Goal: Transaction & Acquisition: Book appointment/travel/reservation

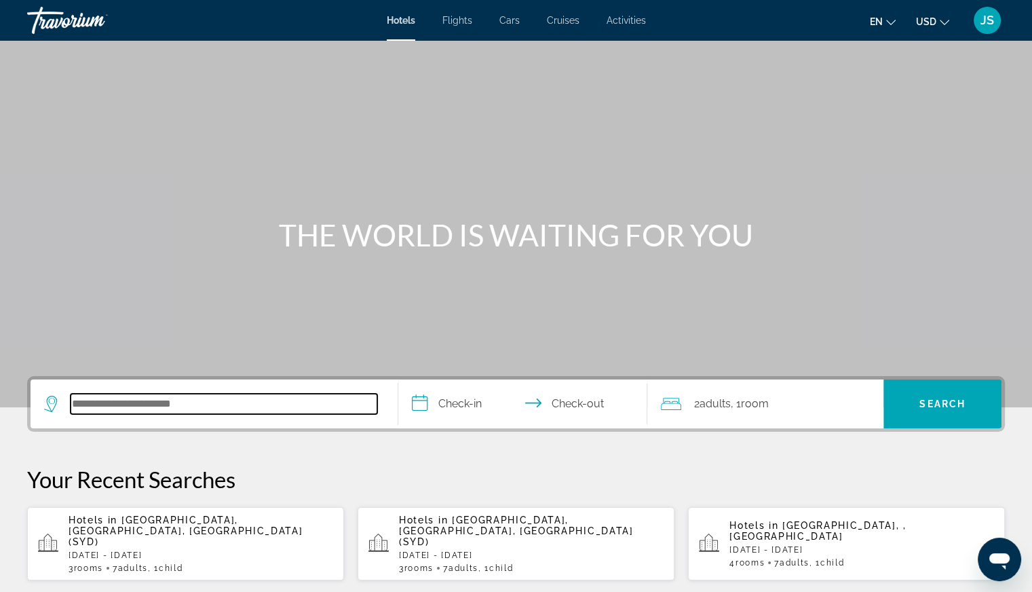
drag, startPoint x: 137, startPoint y: 402, endPoint x: 132, endPoint y: 424, distance: 22.2
click at [138, 402] on input "Search hotel destination" at bounding box center [224, 404] width 307 height 20
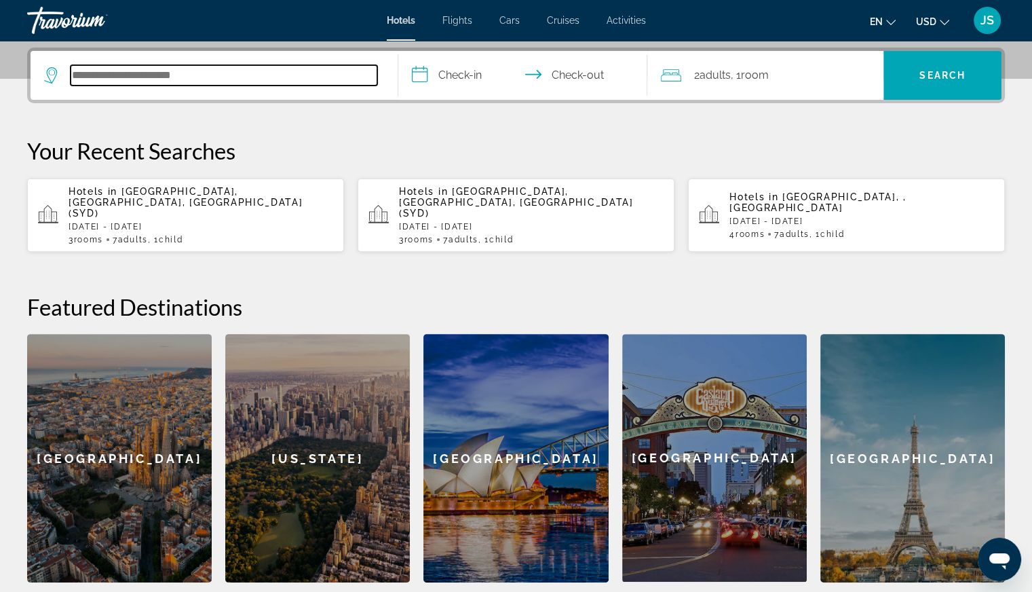
scroll to position [331, 0]
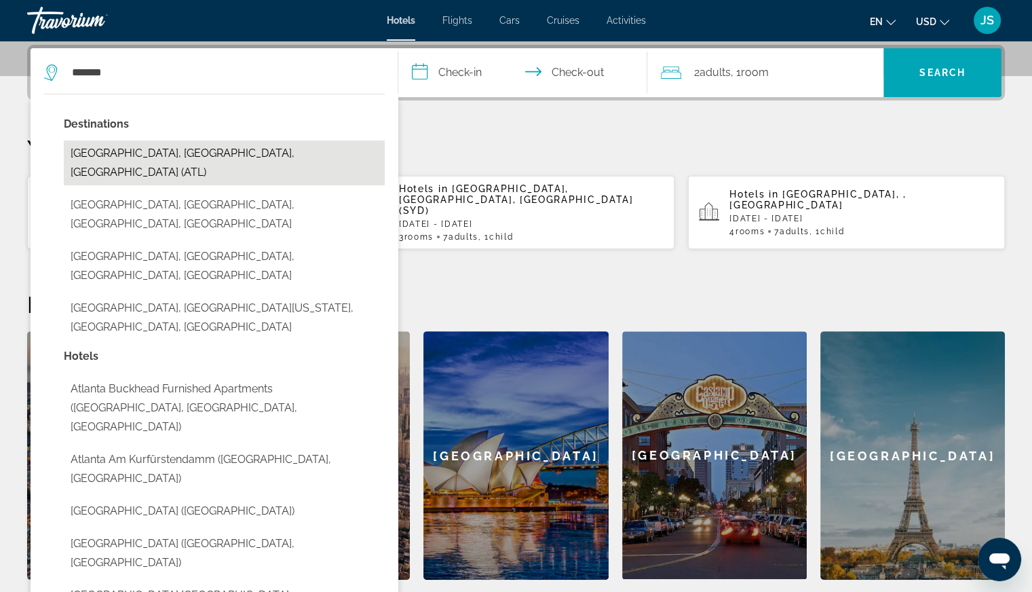
click at [192, 155] on button "[GEOGRAPHIC_DATA], [GEOGRAPHIC_DATA], [GEOGRAPHIC_DATA] (ATL)" at bounding box center [224, 163] width 321 height 45
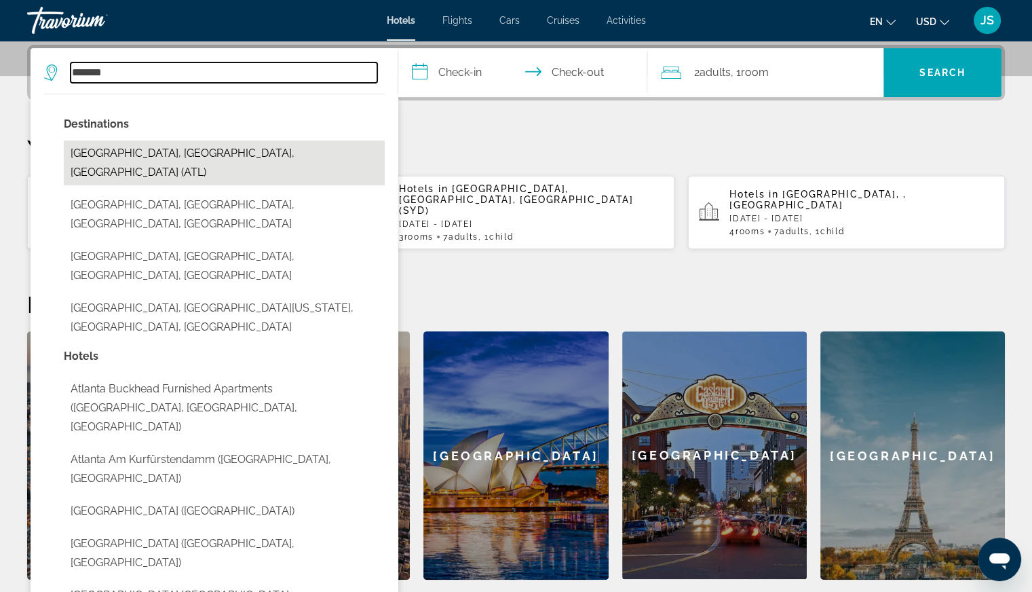
type input "**********"
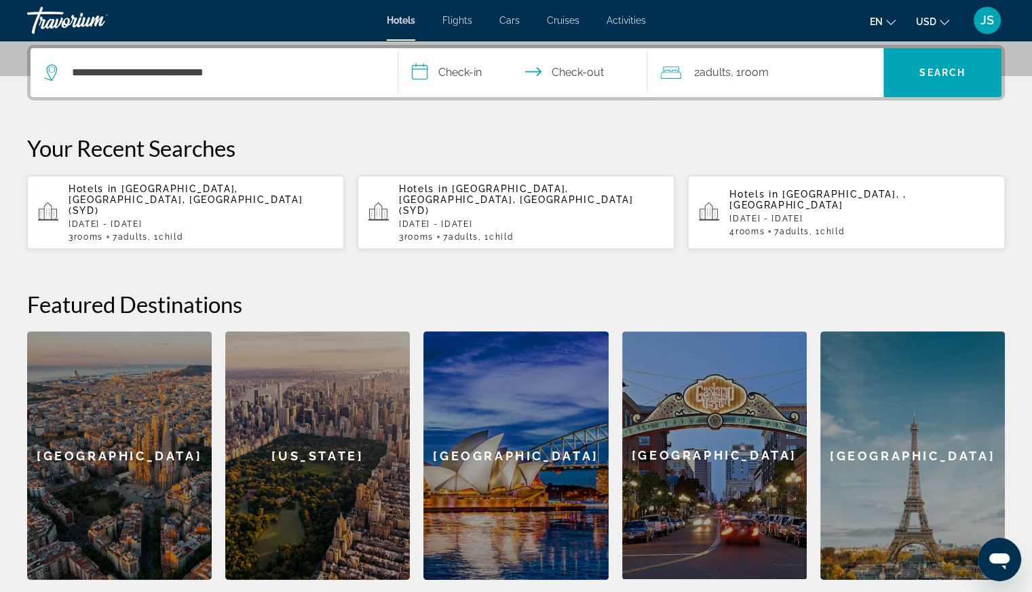
click at [438, 73] on input "**********" at bounding box center [525, 74] width 255 height 53
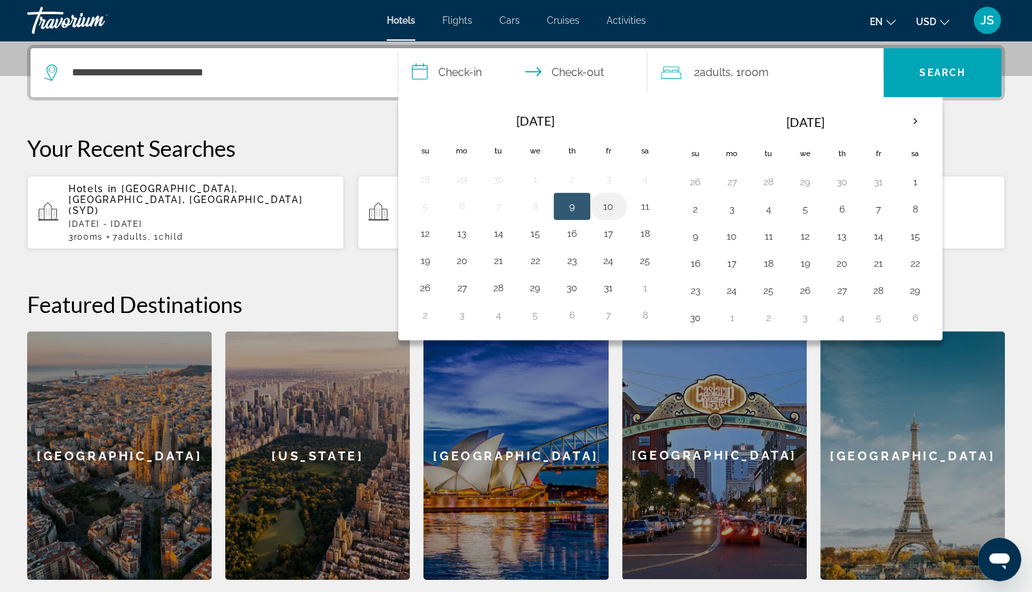
click at [603, 207] on button "10" at bounding box center [609, 206] width 22 height 19
click at [421, 232] on button "12" at bounding box center [426, 233] width 22 height 19
type input "**********"
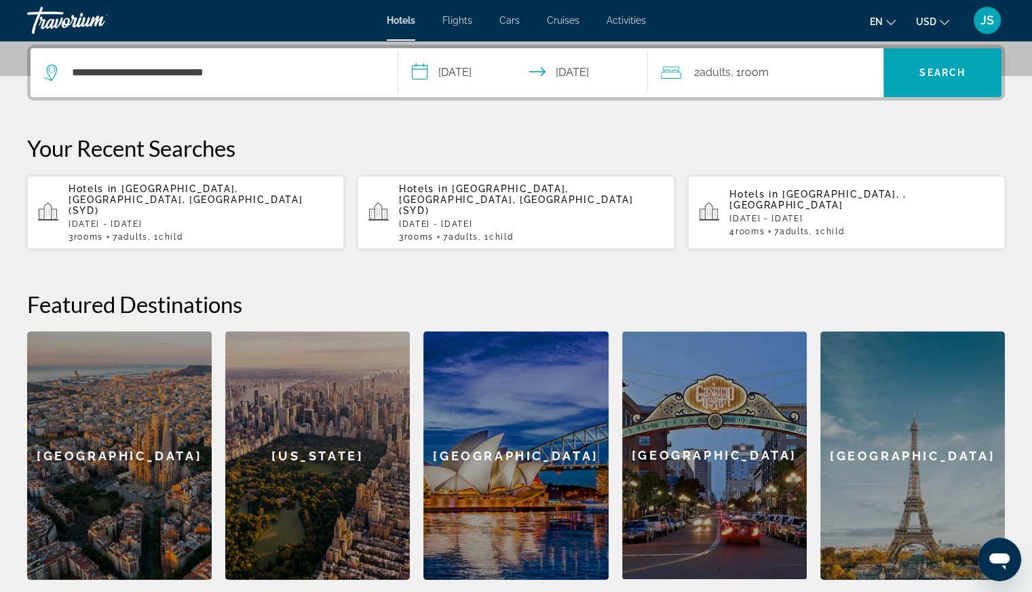
click at [726, 77] on span "Adults" at bounding box center [714, 72] width 31 height 13
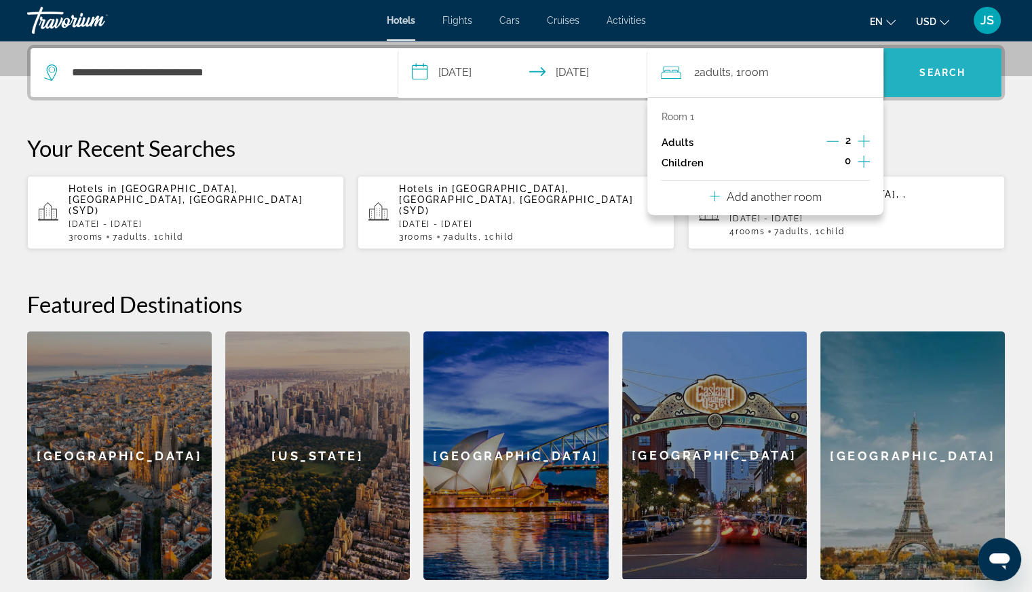
click at [948, 71] on span "Search" at bounding box center [943, 72] width 46 height 11
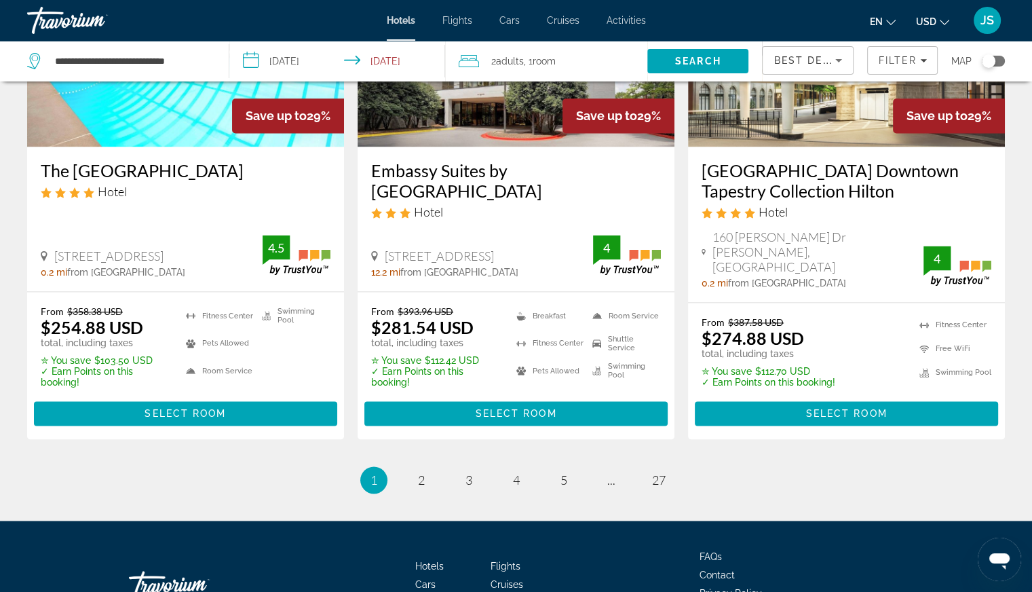
scroll to position [1885, 0]
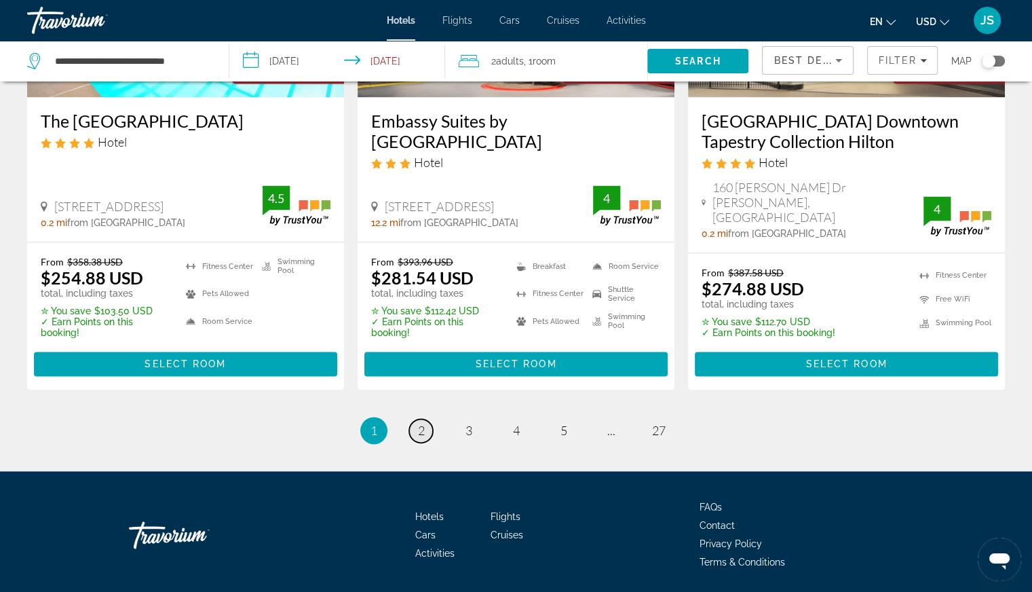
click at [420, 423] on span "2" at bounding box center [421, 430] width 7 height 15
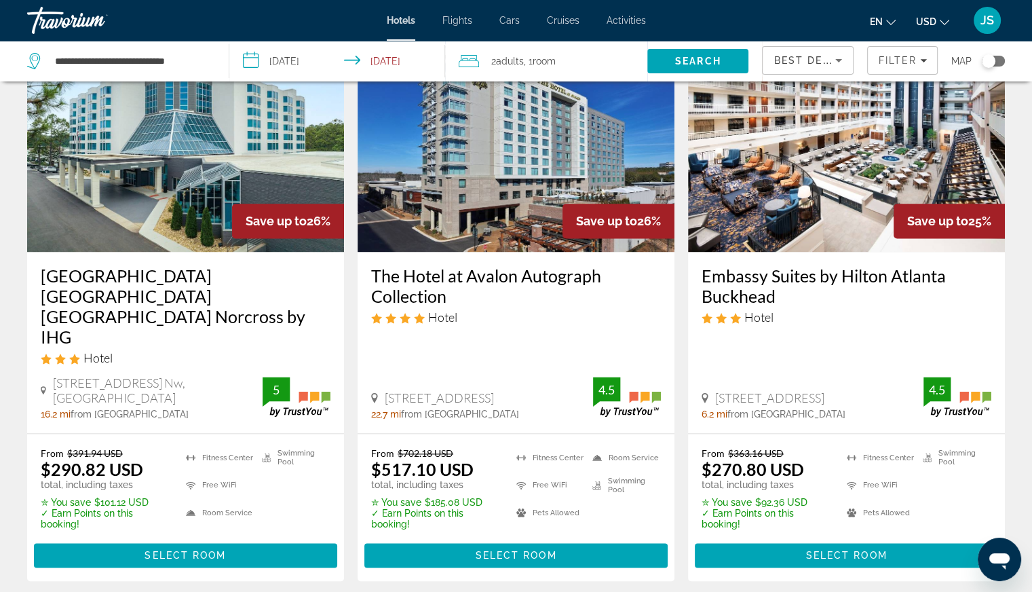
scroll to position [1886, 0]
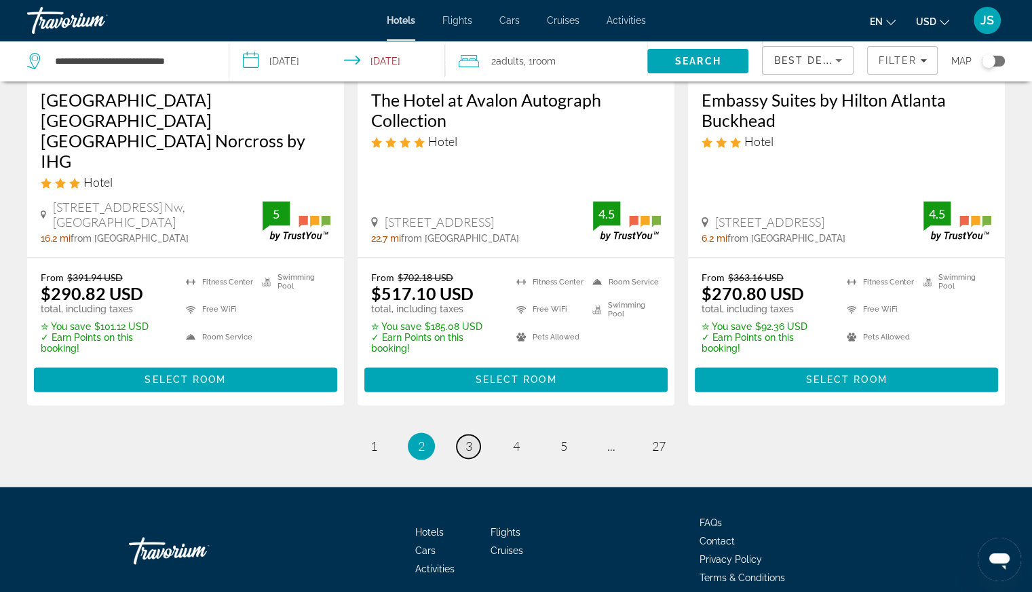
click at [469, 438] on span "3" at bounding box center [469, 445] width 7 height 15
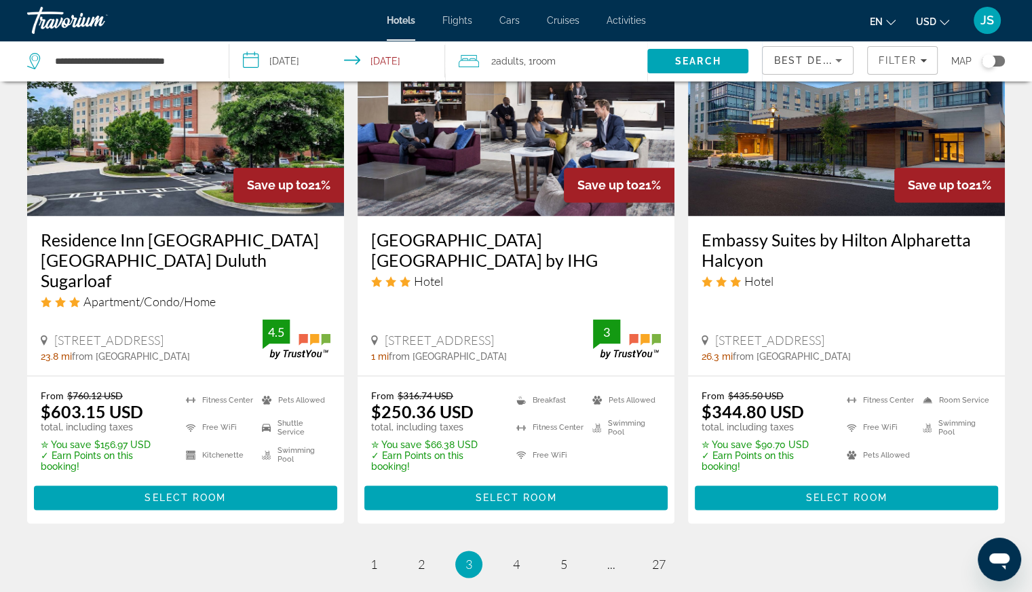
scroll to position [1833, 0]
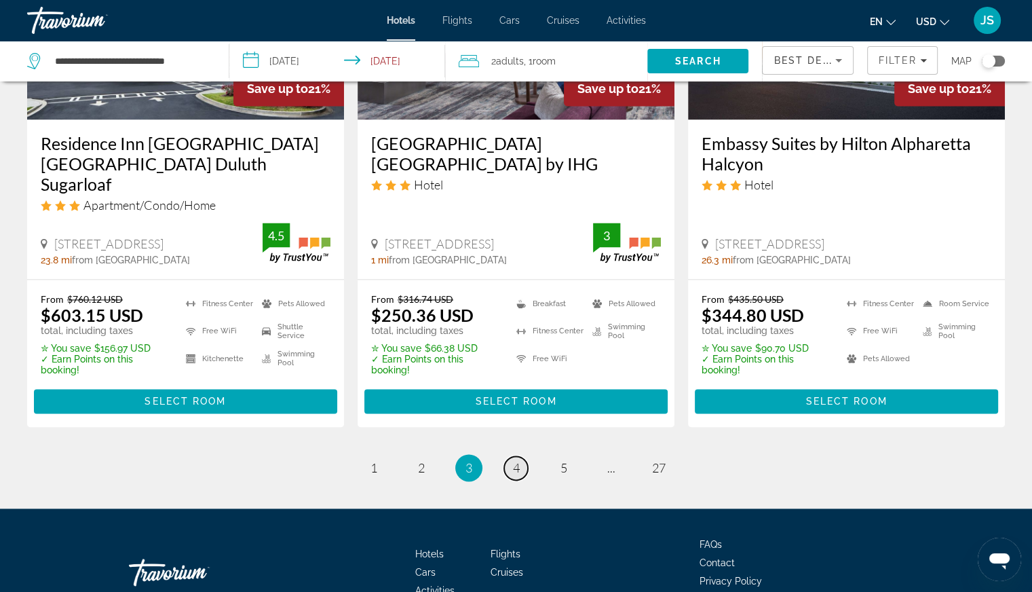
click at [516, 460] on span "4" at bounding box center [516, 467] width 7 height 15
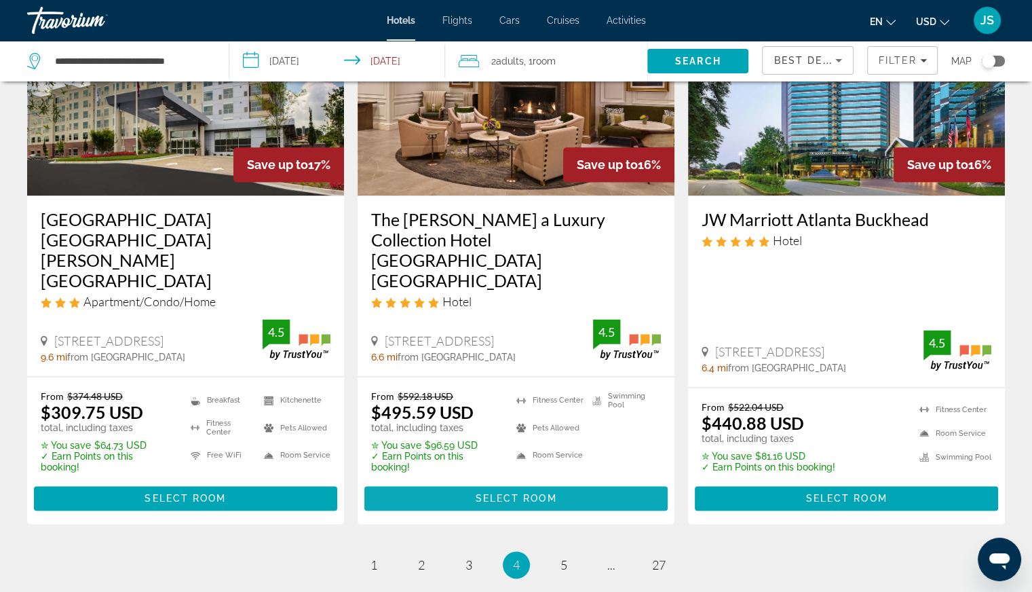
scroll to position [1865, 0]
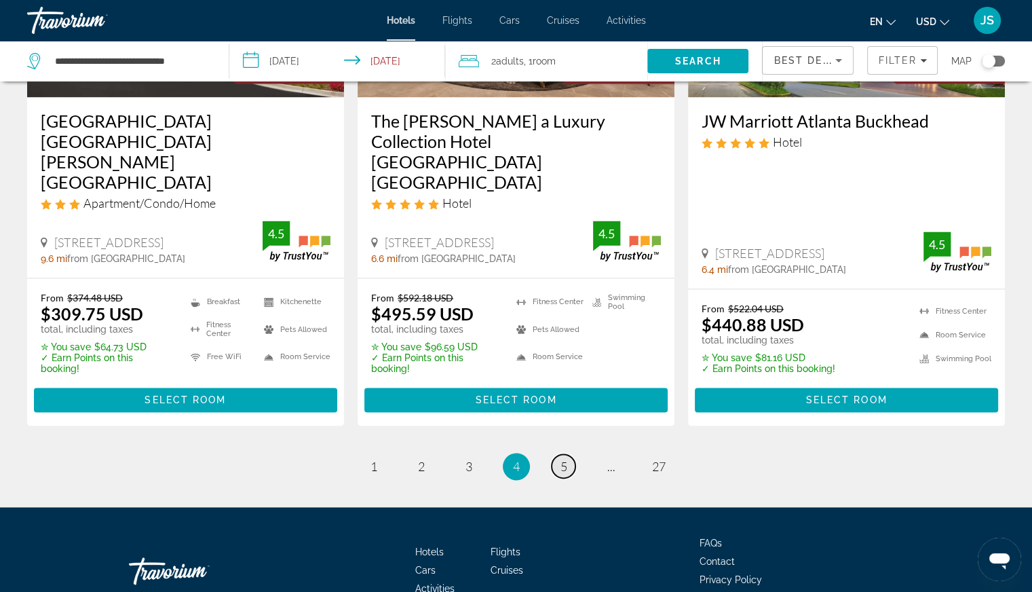
click at [563, 459] on span "5" at bounding box center [564, 466] width 7 height 15
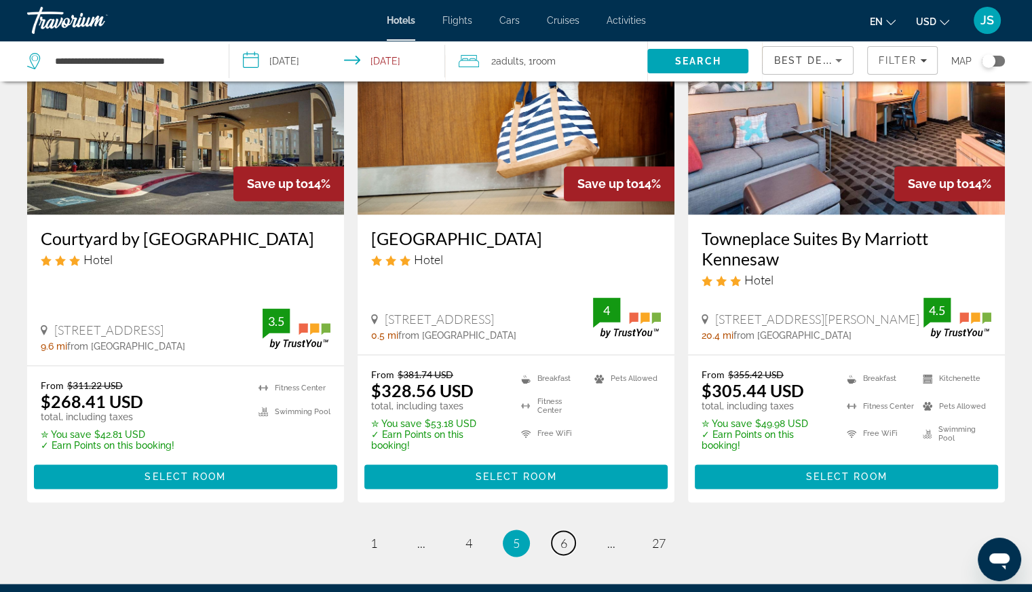
scroll to position [1833, 0]
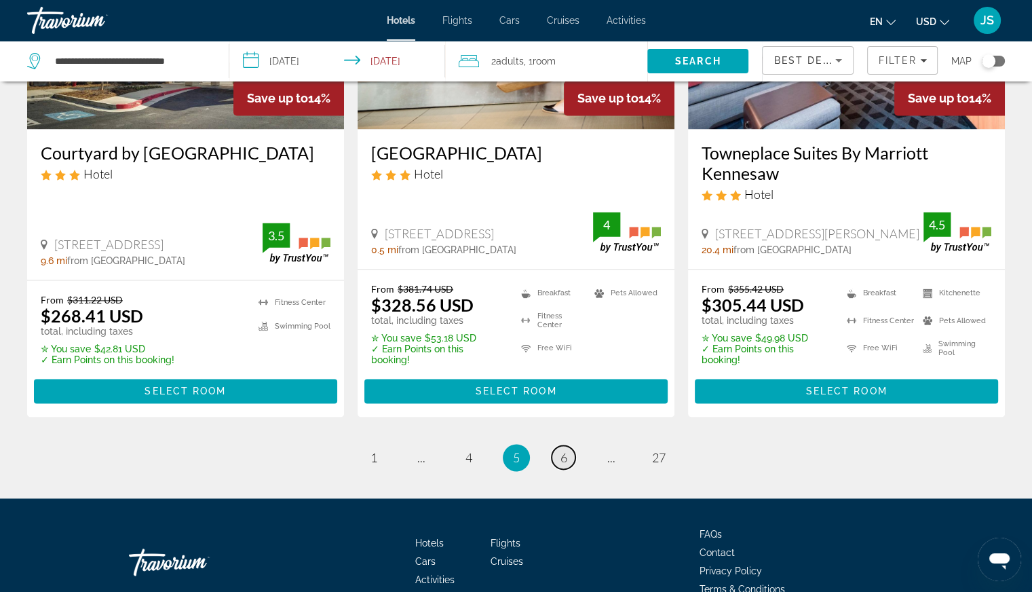
click at [561, 450] on span "6" at bounding box center [564, 457] width 7 height 15
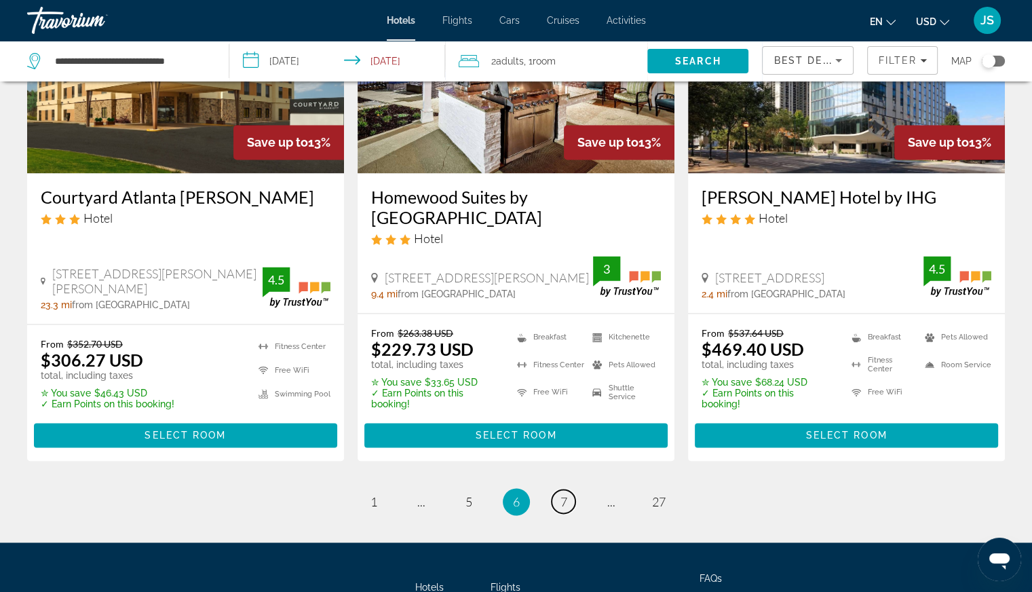
scroll to position [1833, 0]
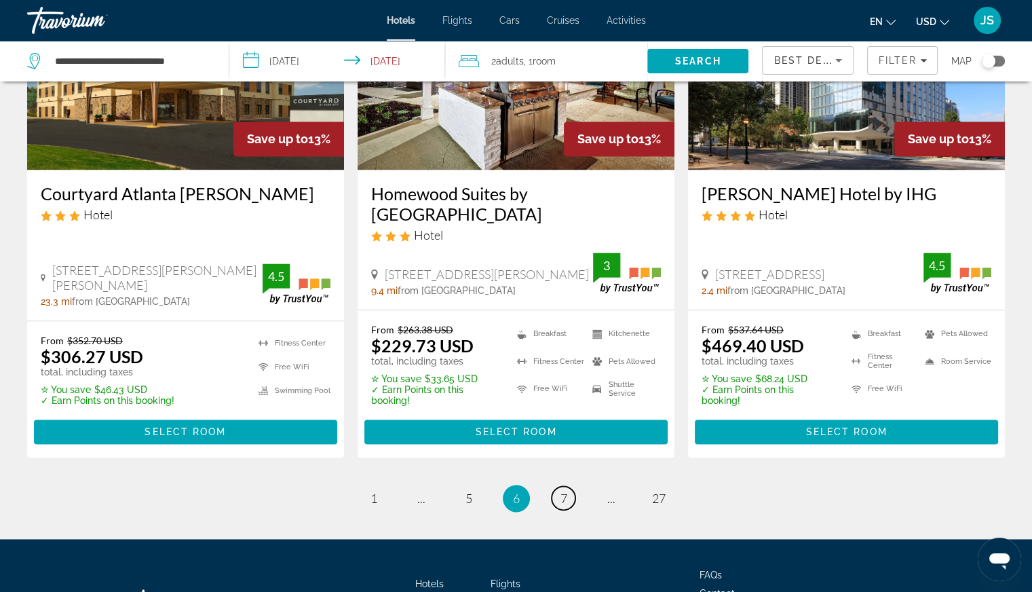
click at [561, 491] on span "7" at bounding box center [564, 498] width 7 height 15
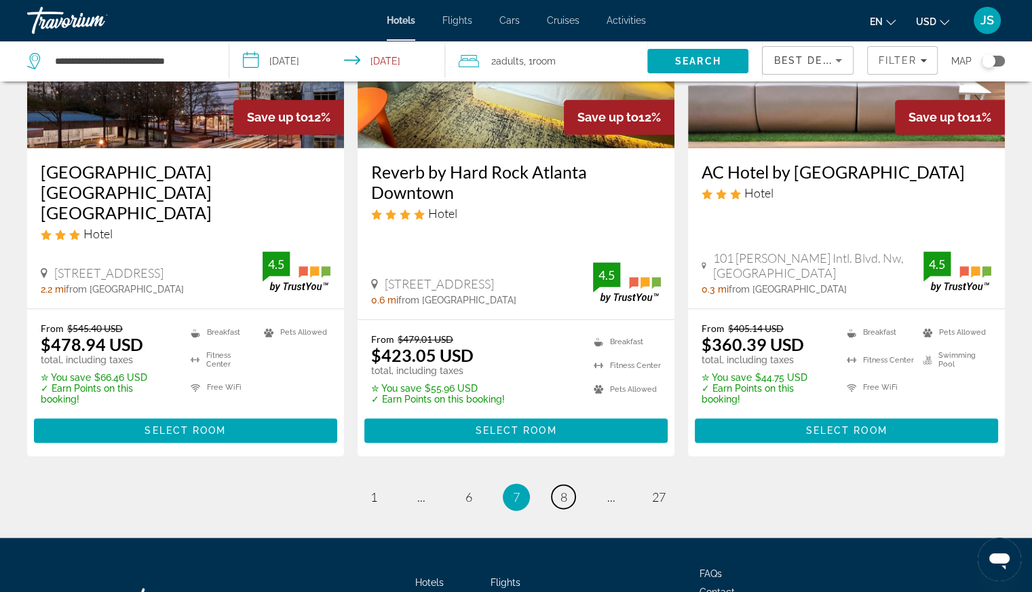
scroll to position [1886, 0]
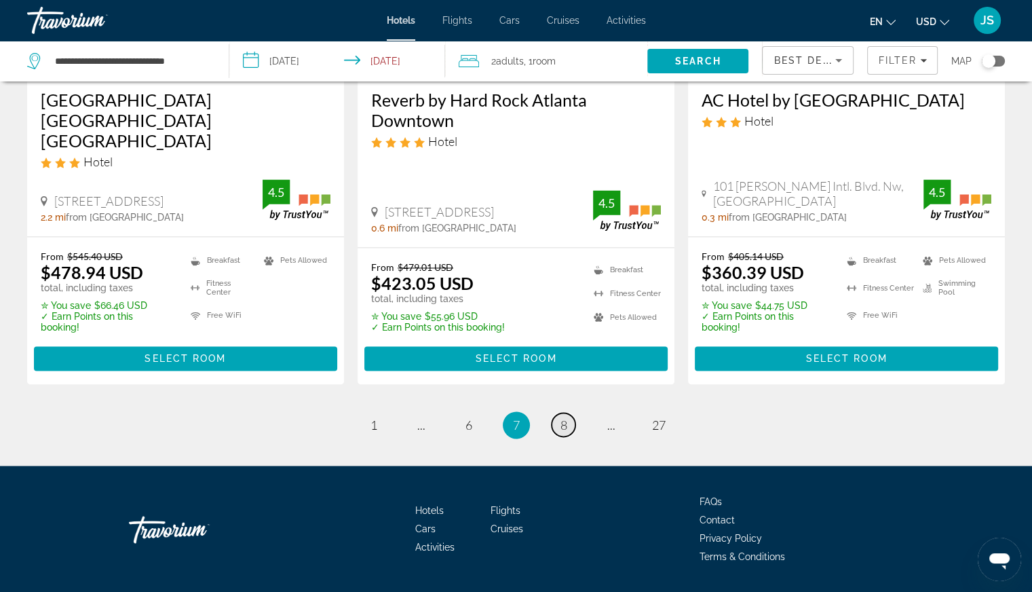
click at [558, 413] on link "page 8" at bounding box center [564, 425] width 24 height 24
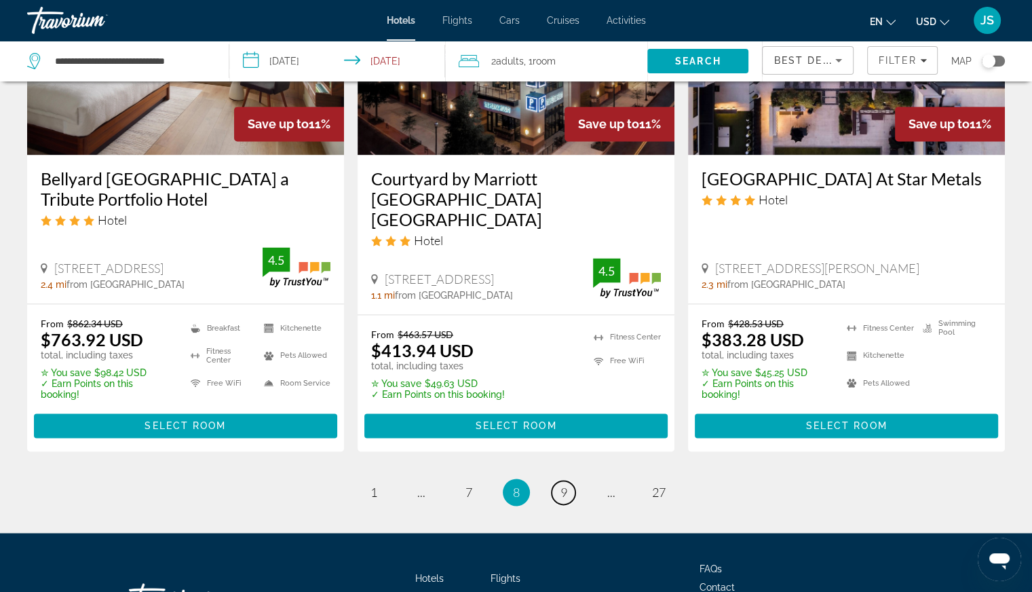
scroll to position [1875, 0]
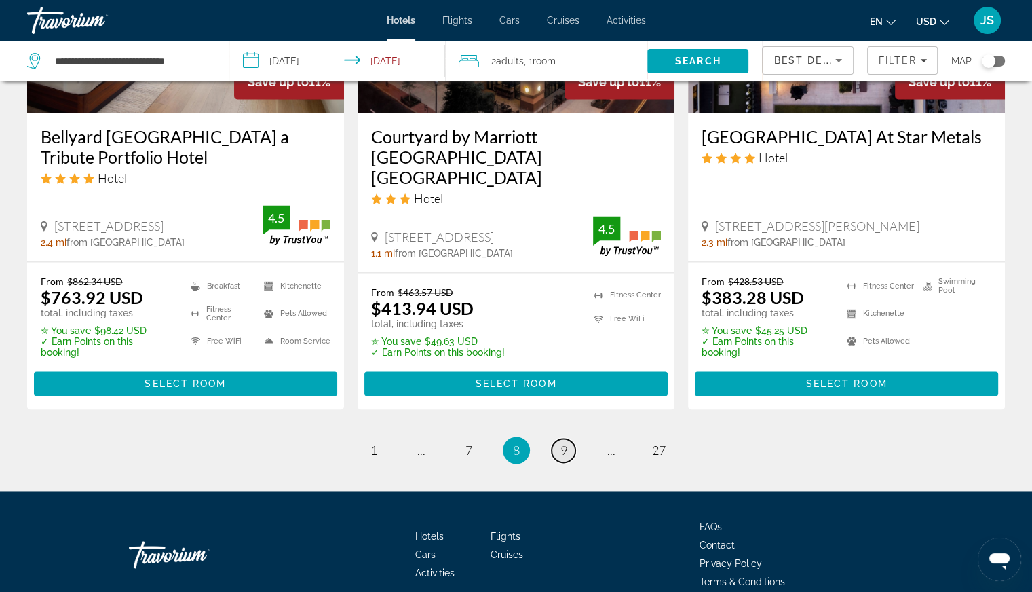
click at [561, 443] on span "9" at bounding box center [564, 450] width 7 height 15
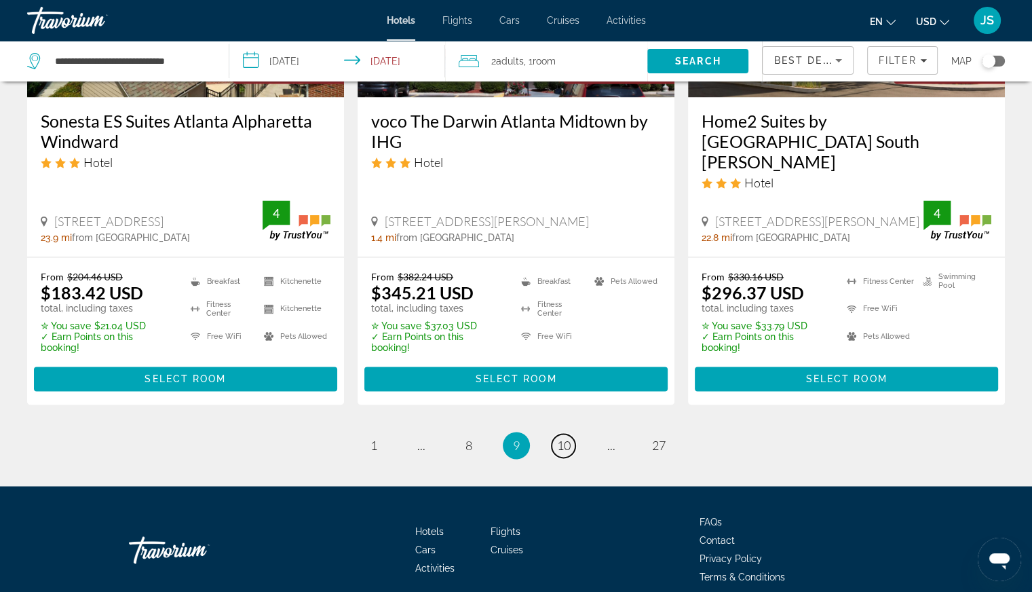
scroll to position [1885, 0]
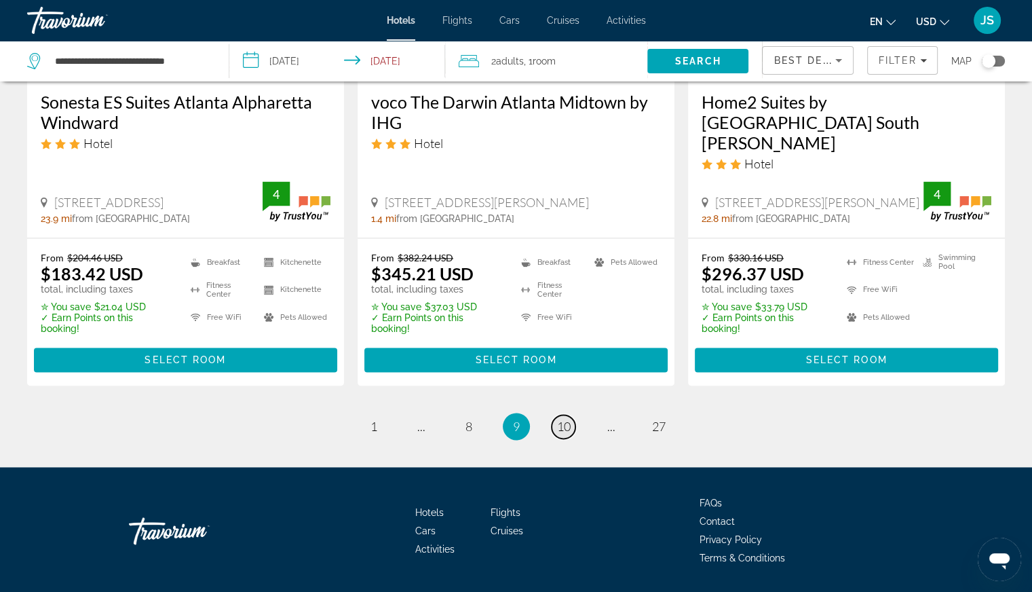
click at [563, 419] on span "10" at bounding box center [564, 426] width 14 height 15
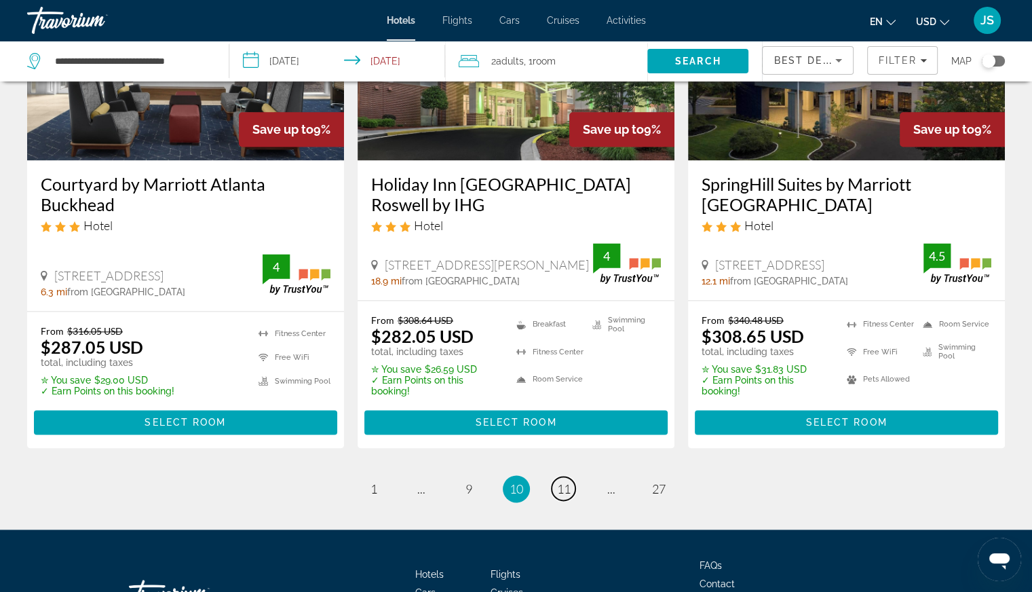
scroll to position [1863, 0]
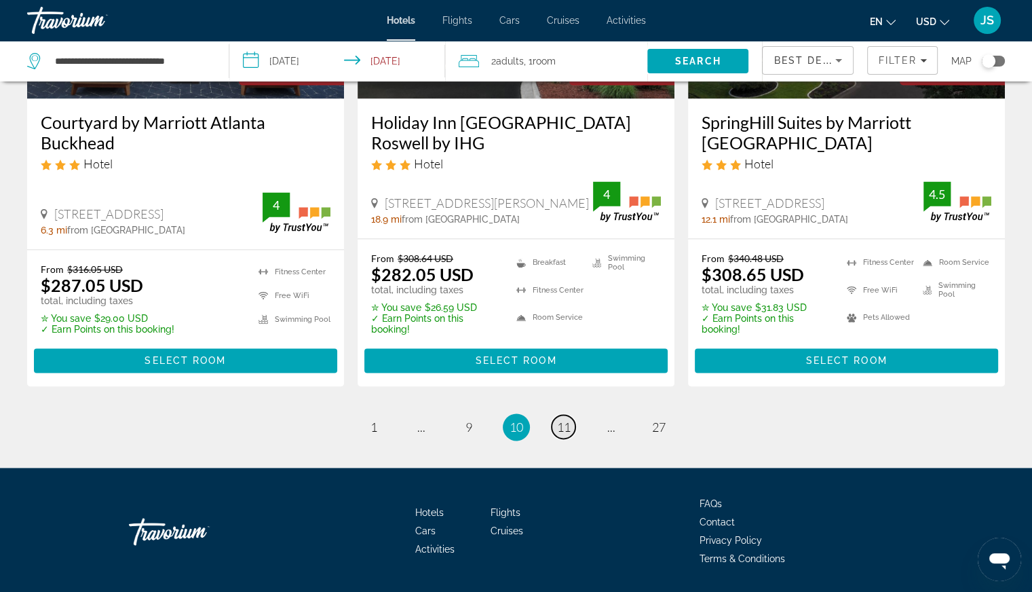
click at [566, 419] on span "11" at bounding box center [564, 426] width 14 height 15
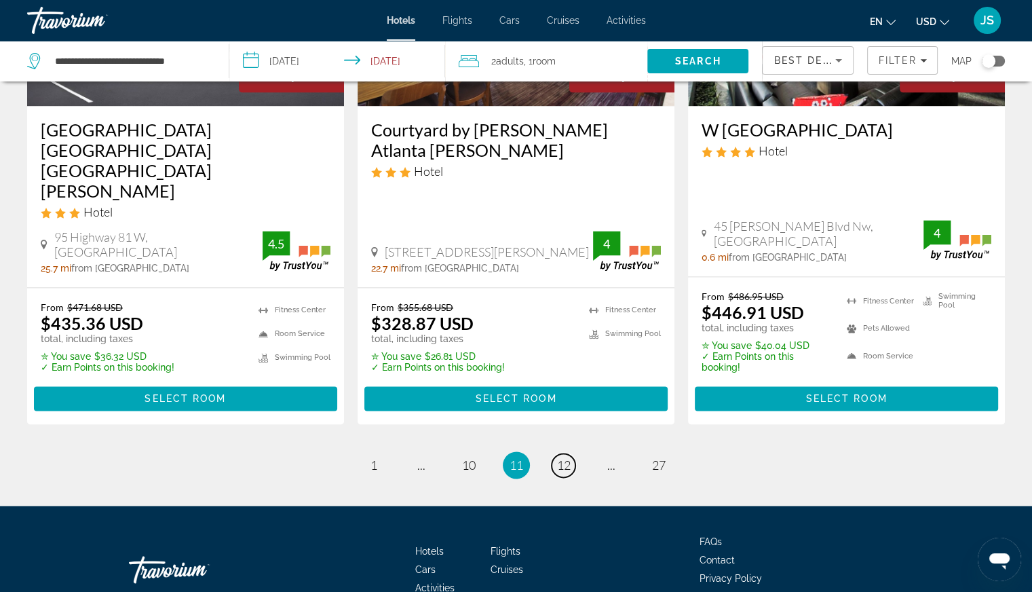
scroll to position [1839, 0]
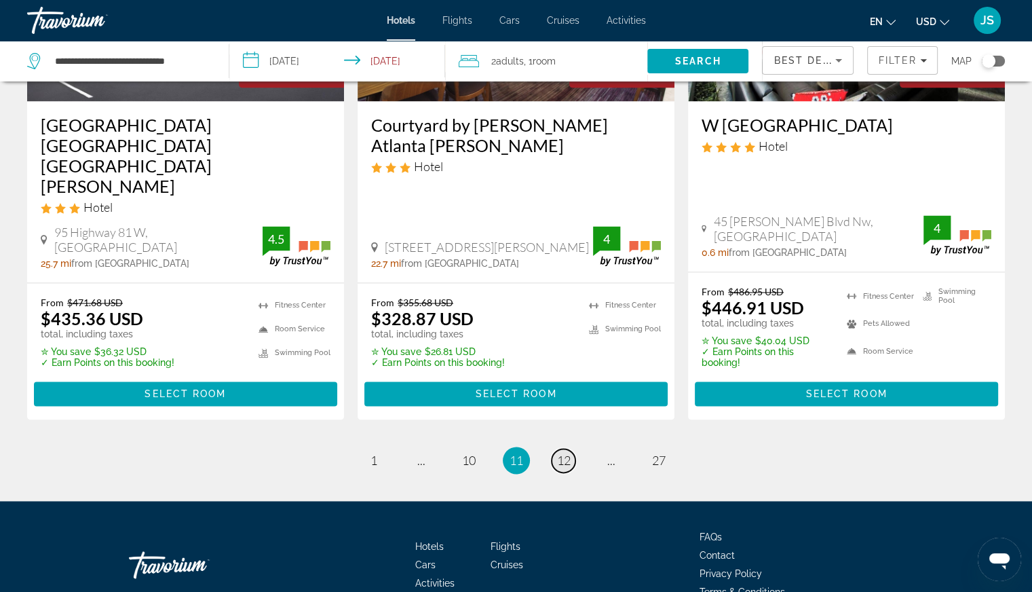
click at [561, 453] on span "12" at bounding box center [564, 460] width 14 height 15
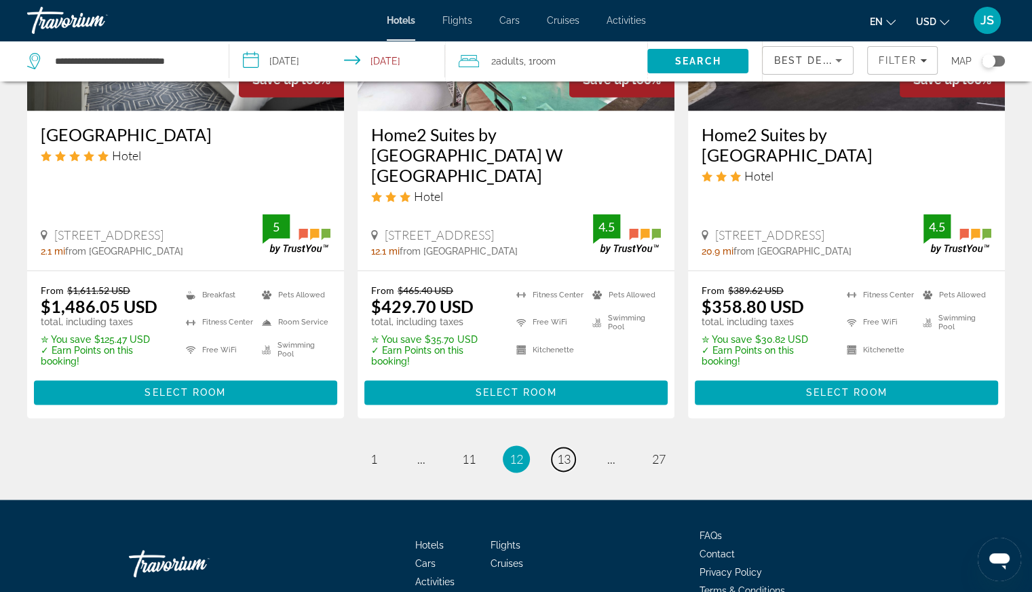
scroll to position [1886, 0]
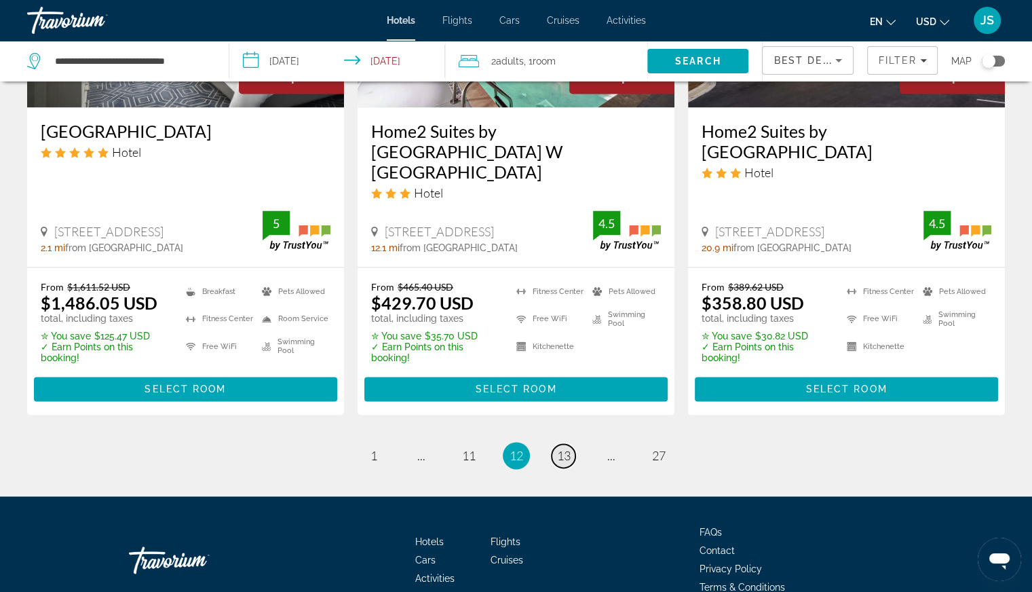
click at [565, 448] on span "13" at bounding box center [564, 455] width 14 height 15
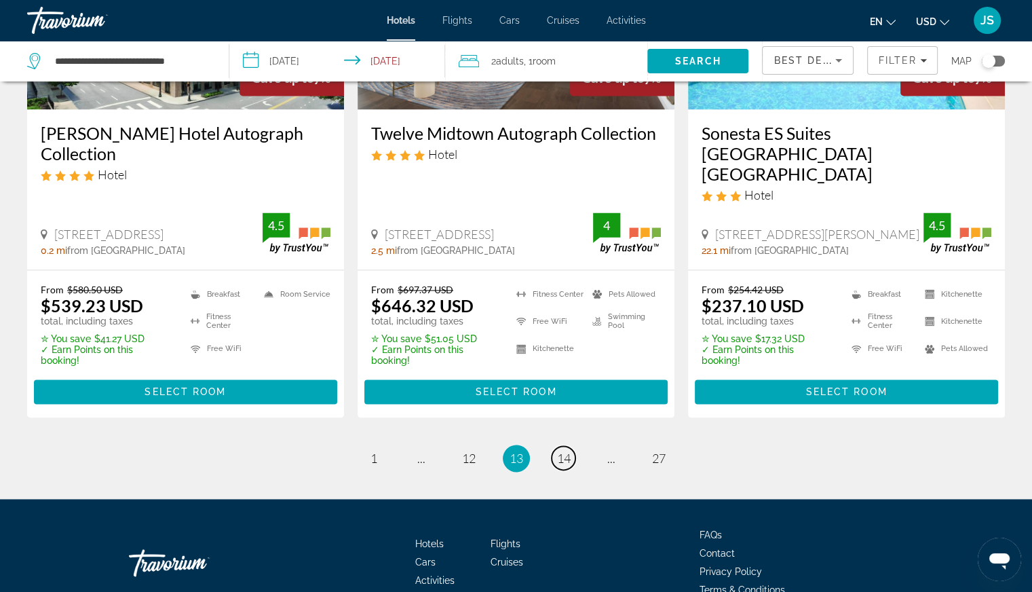
scroll to position [1860, 0]
click at [562, 451] on span "14" at bounding box center [564, 458] width 14 height 15
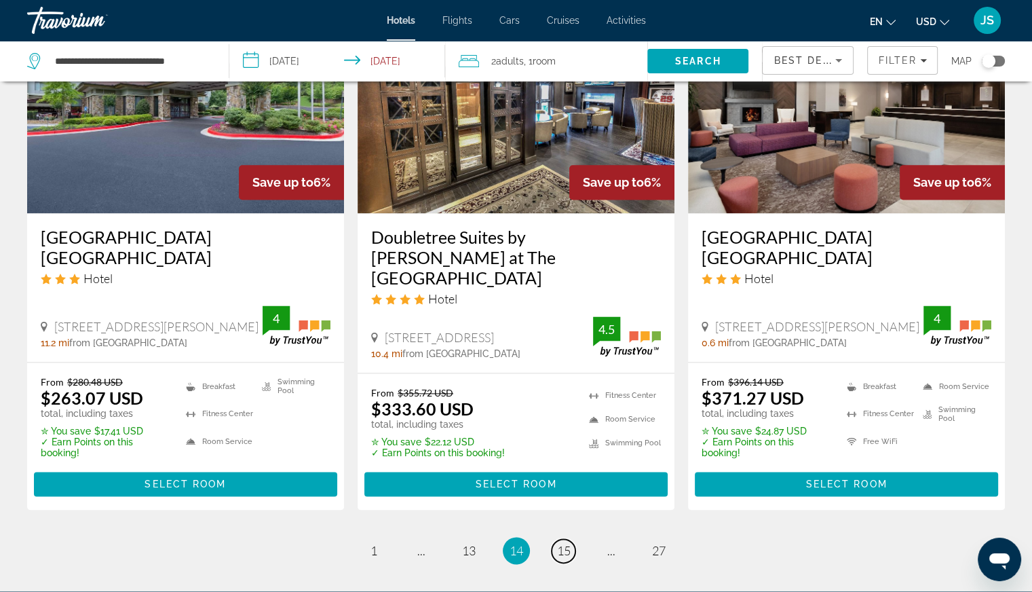
scroll to position [1833, 0]
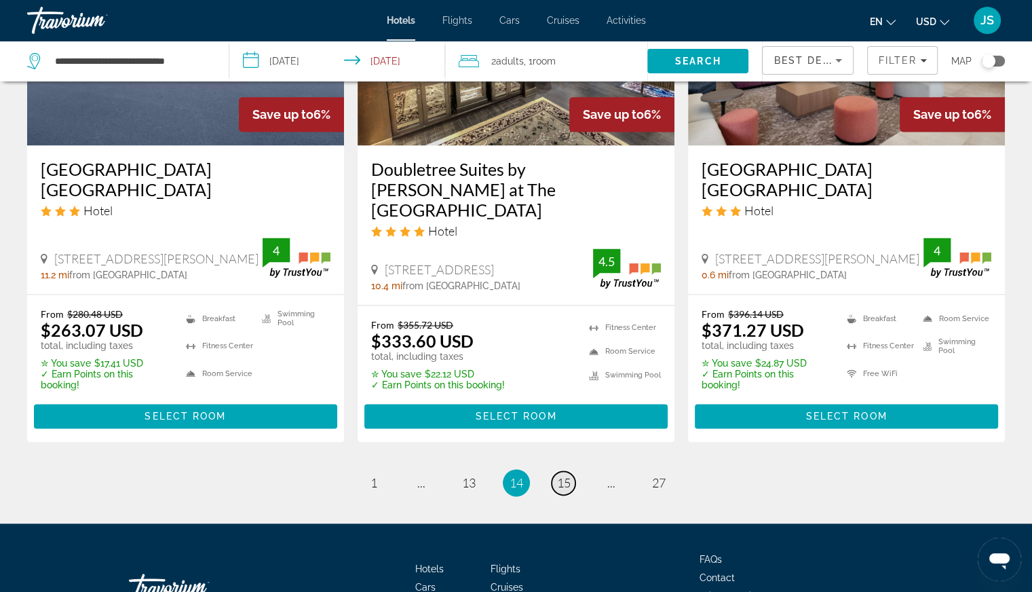
click at [569, 475] on span "15" at bounding box center [564, 482] width 14 height 15
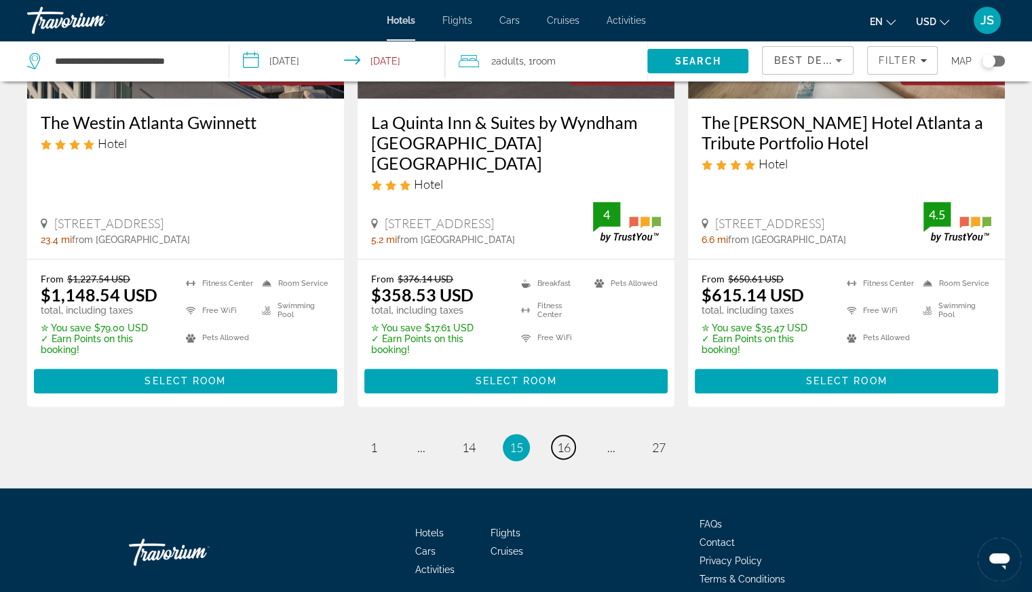
scroll to position [1874, 0]
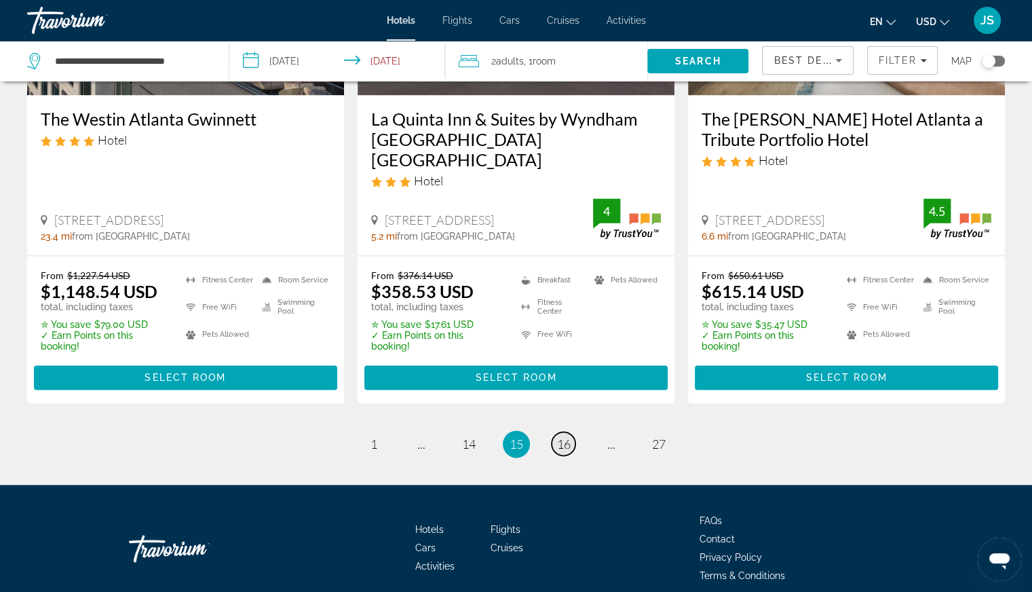
click at [565, 436] on span "16" at bounding box center [564, 443] width 14 height 15
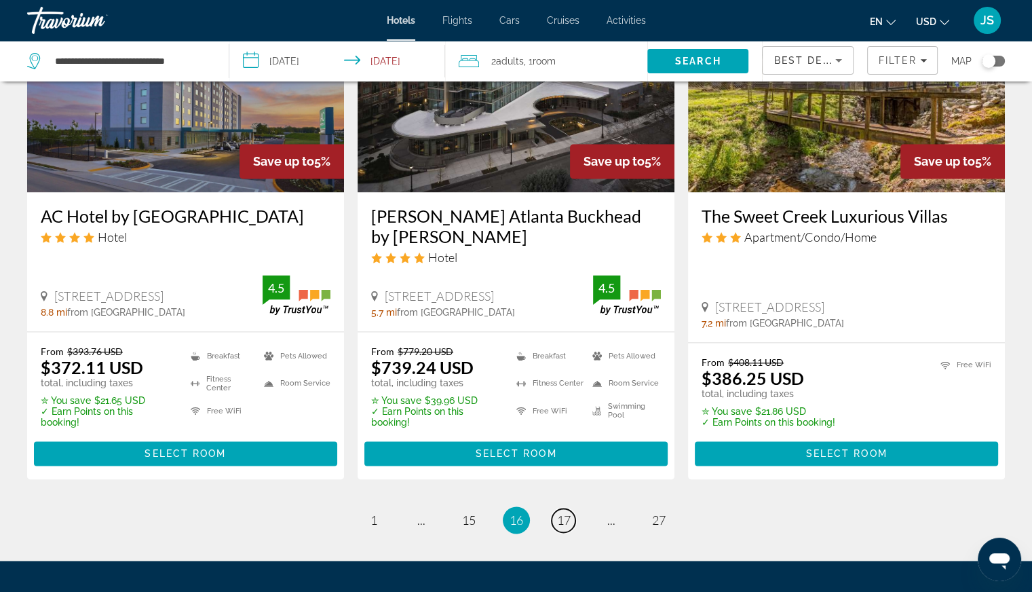
scroll to position [1852, 0]
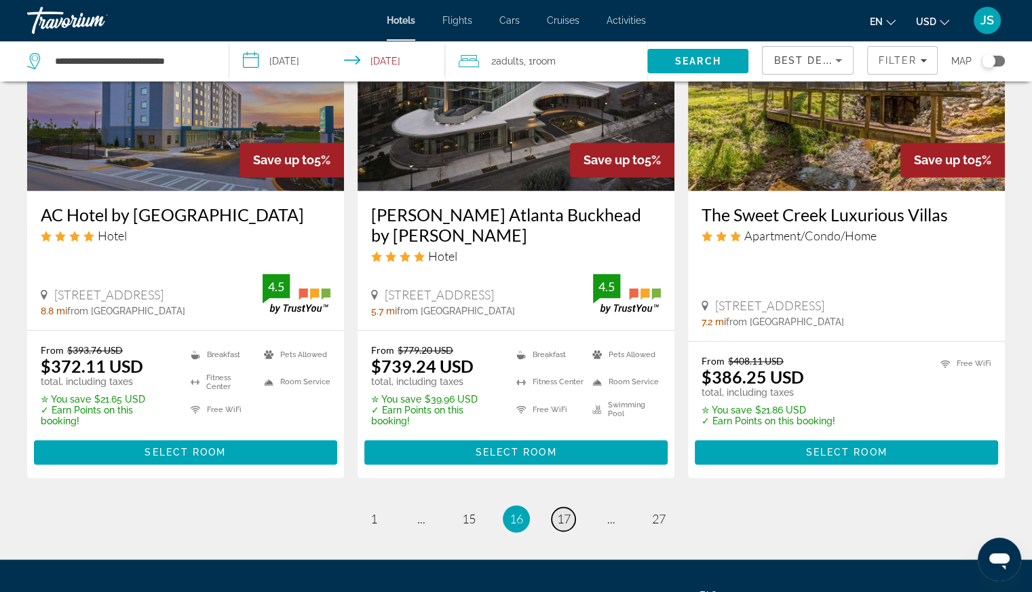
click at [562, 511] on span "17" at bounding box center [564, 518] width 14 height 15
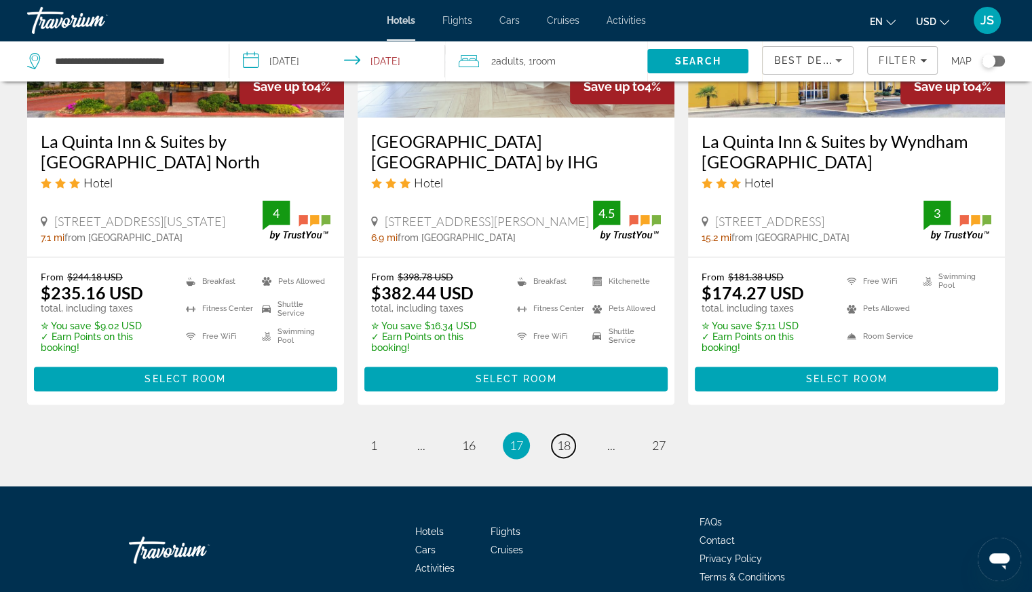
scroll to position [1885, 0]
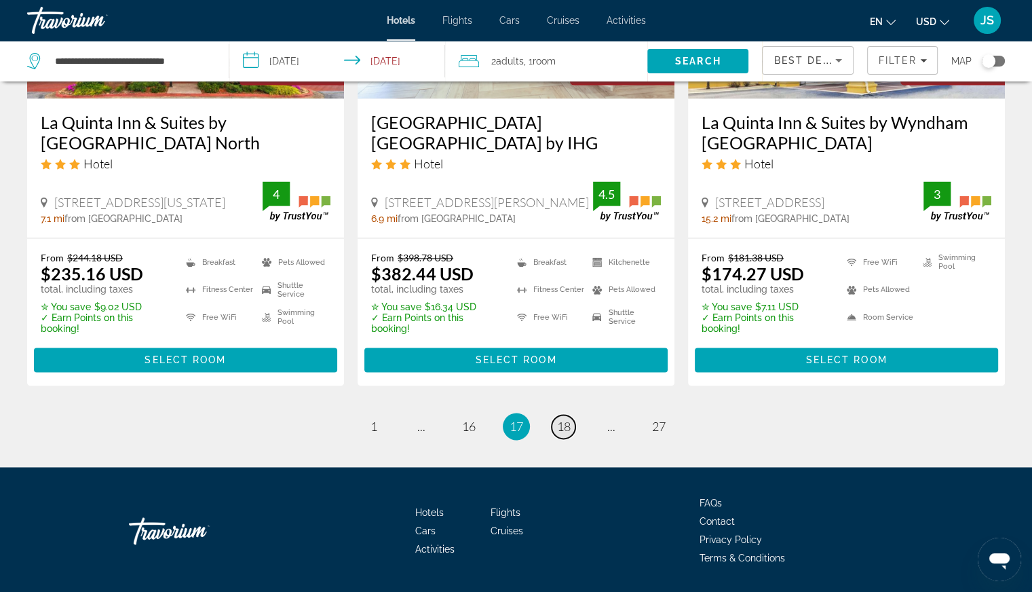
click at [565, 419] on span "18" at bounding box center [564, 426] width 14 height 15
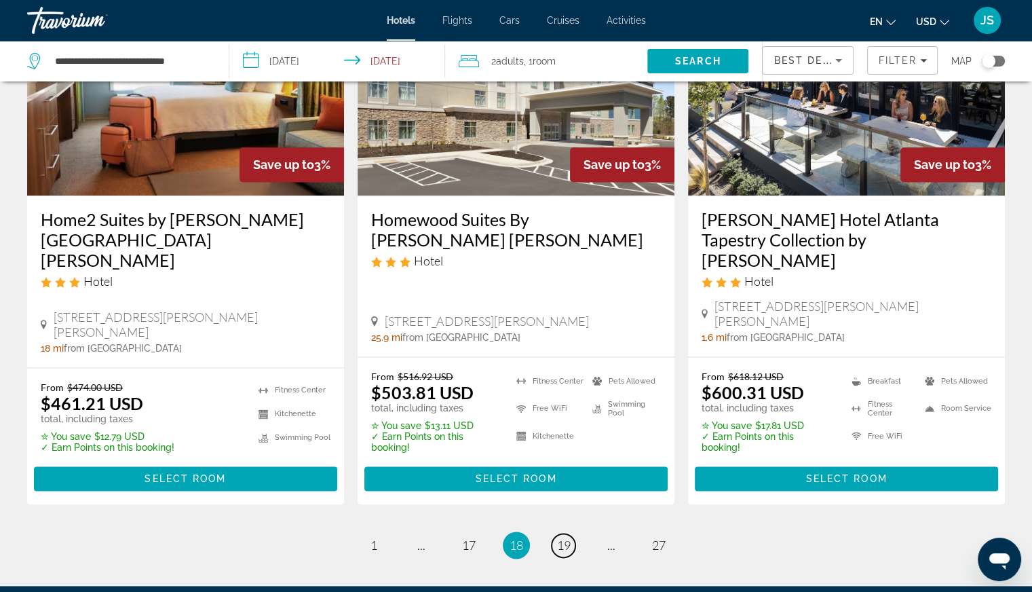
scroll to position [1860, 0]
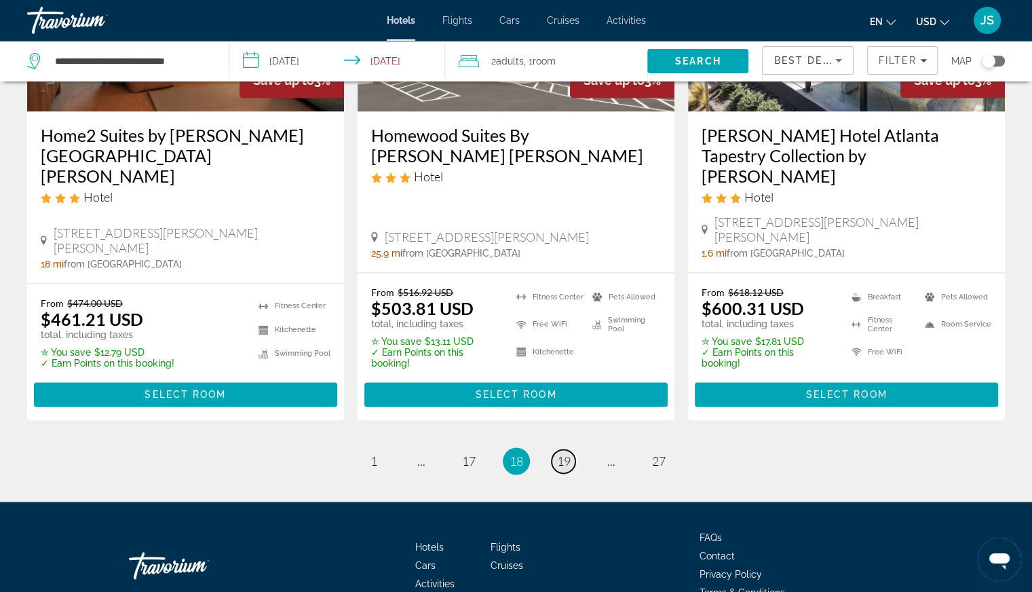
click at [566, 453] on span "19" at bounding box center [564, 460] width 14 height 15
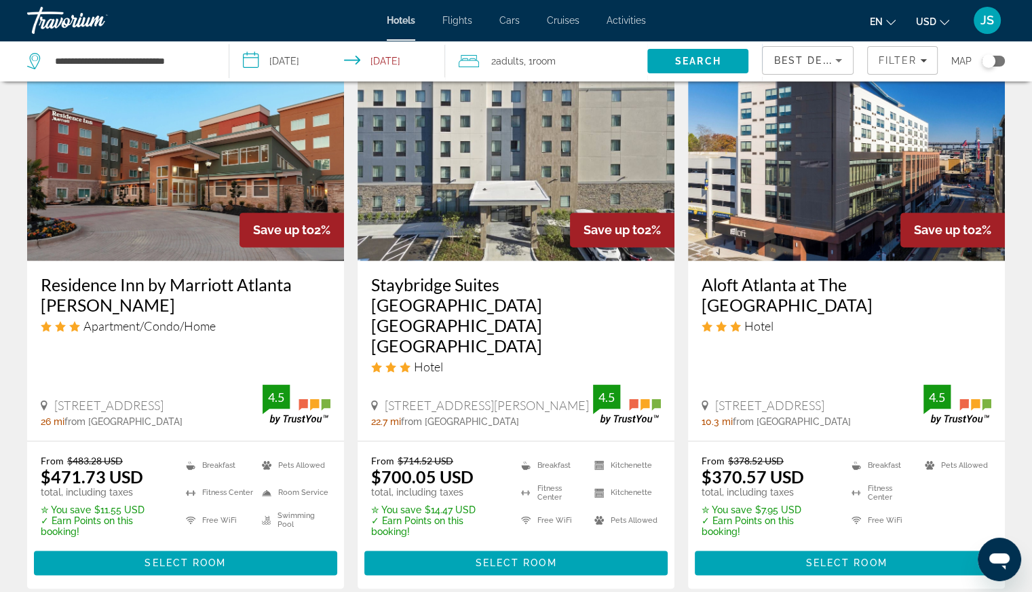
scroll to position [1765, 0]
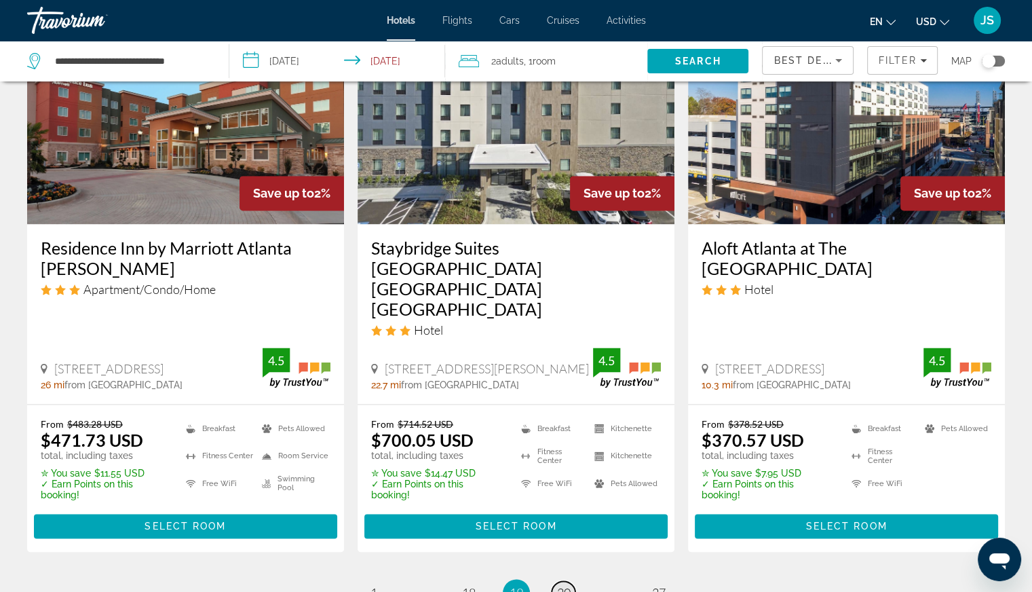
click at [561, 585] on span "20" at bounding box center [564, 592] width 14 height 15
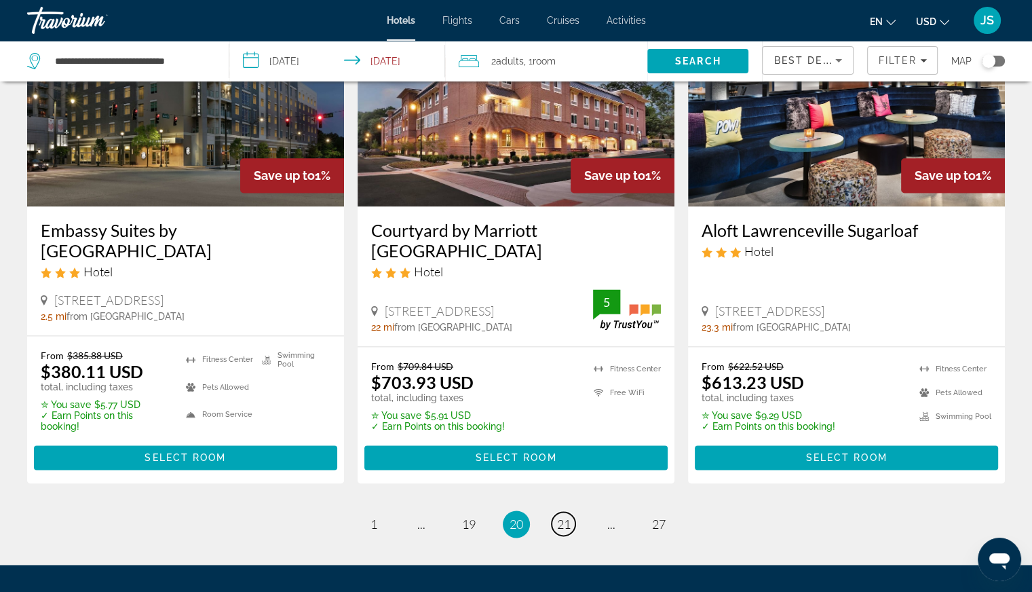
scroll to position [1863, 0]
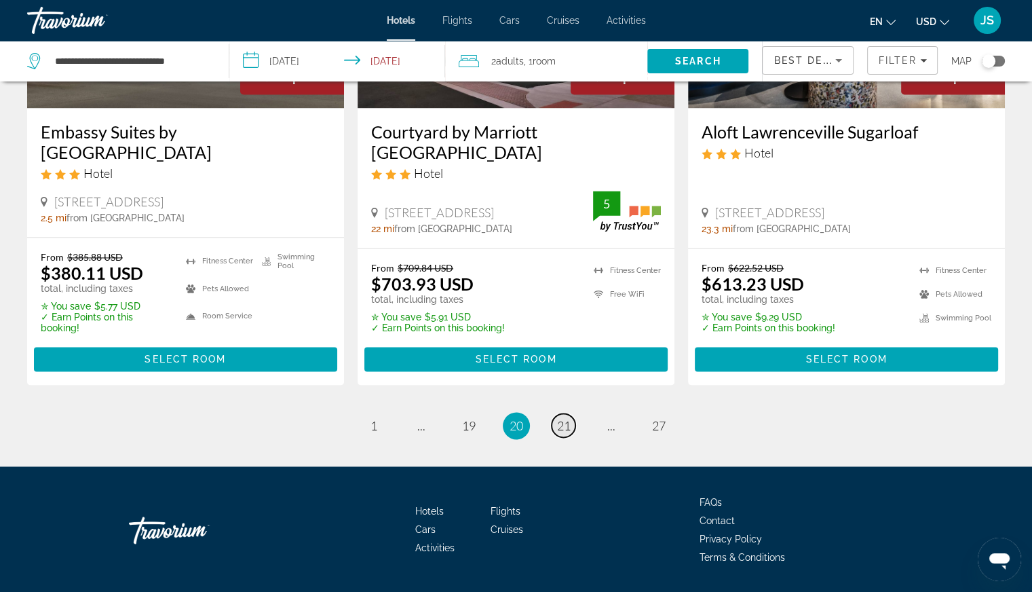
click at [565, 418] on span "21" at bounding box center [564, 425] width 14 height 15
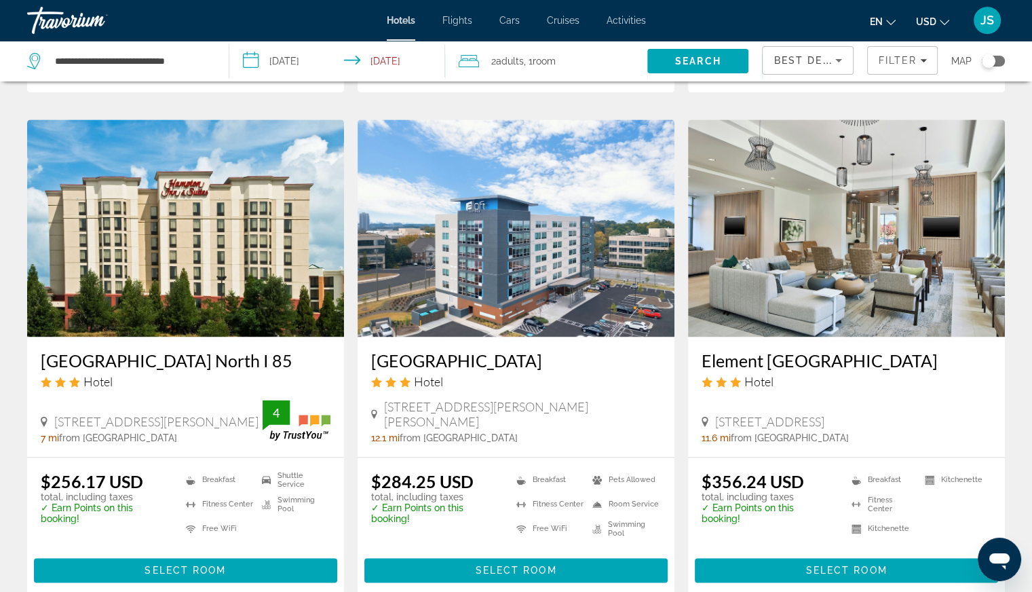
scroll to position [1858, 0]
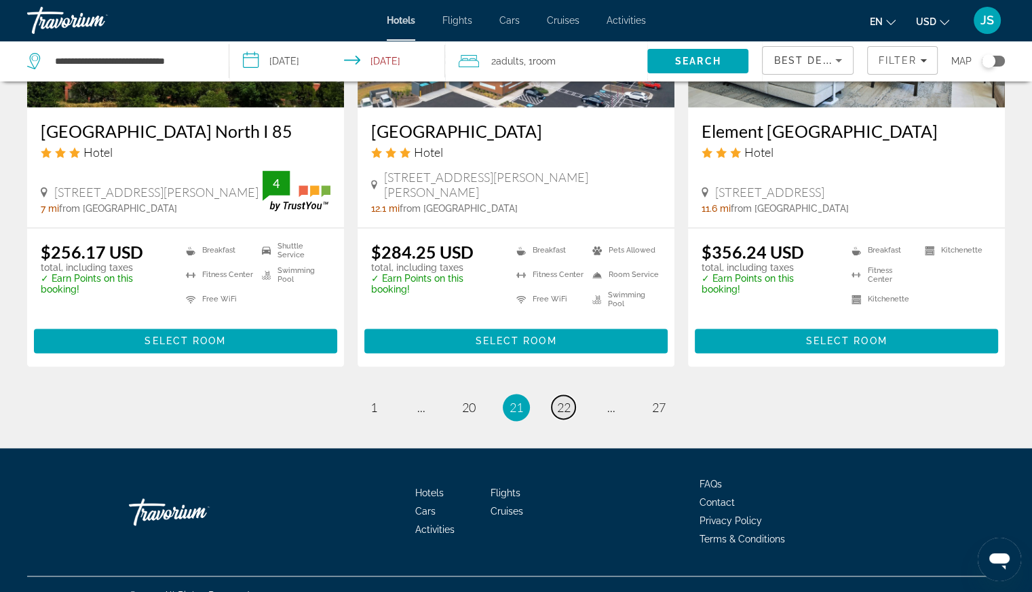
click at [570, 400] on span "22" at bounding box center [564, 407] width 14 height 15
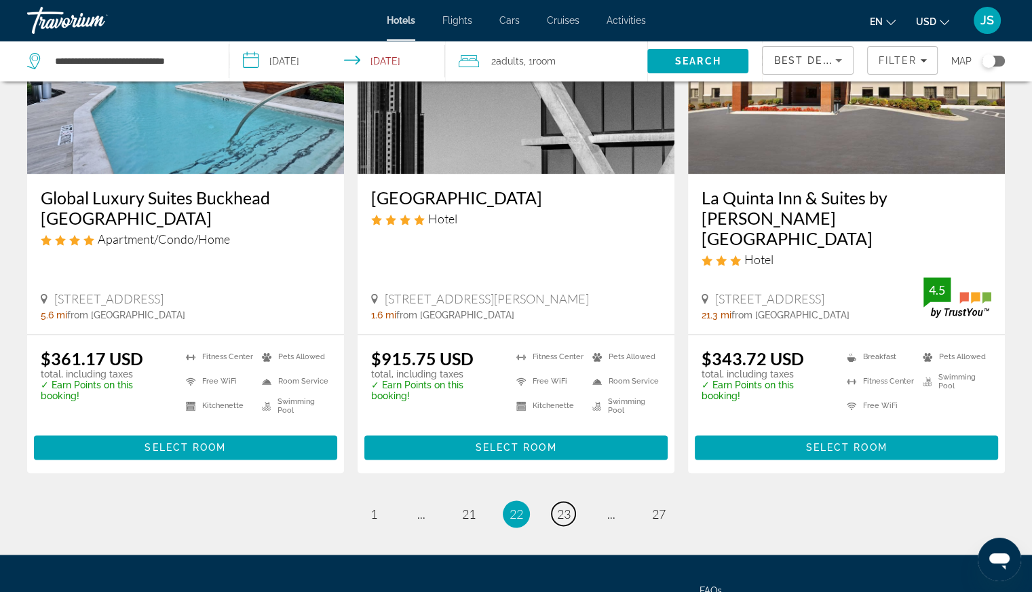
scroll to position [1765, 0]
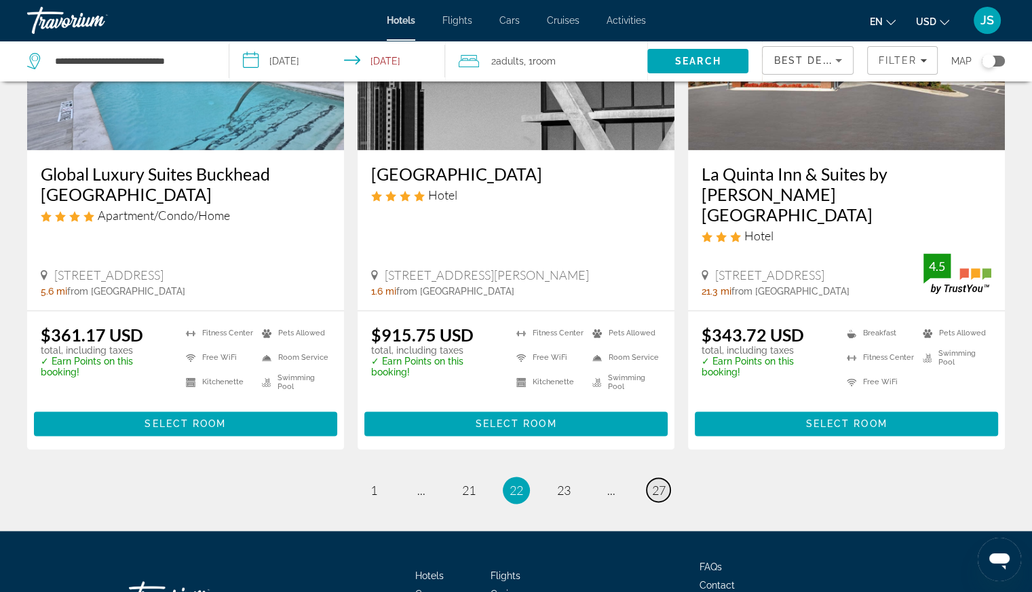
click at [656, 483] on span "27" at bounding box center [659, 490] width 14 height 15
